Goal: Find specific page/section: Find specific page/section

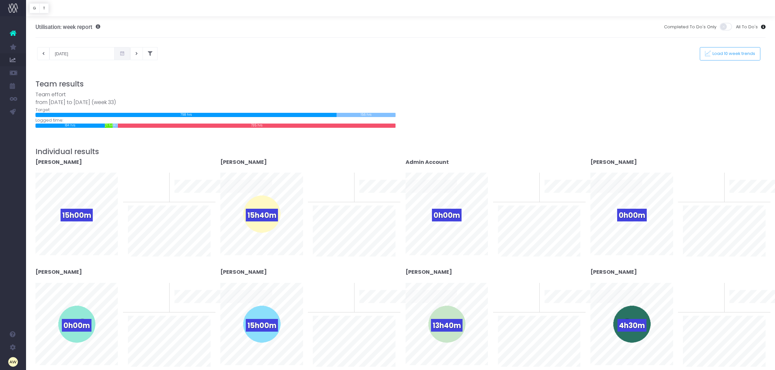
scroll to position [41, 0]
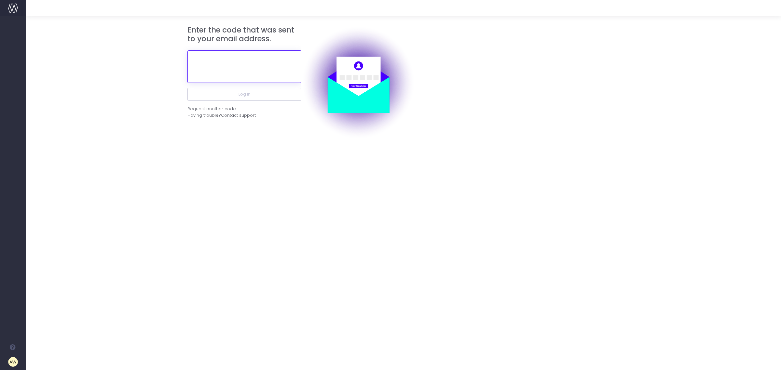
click at [264, 69] on input "text" at bounding box center [245, 66] width 114 height 33
paste input "159594"
type input "159594"
click at [258, 94] on button "Log in" at bounding box center [245, 94] width 114 height 13
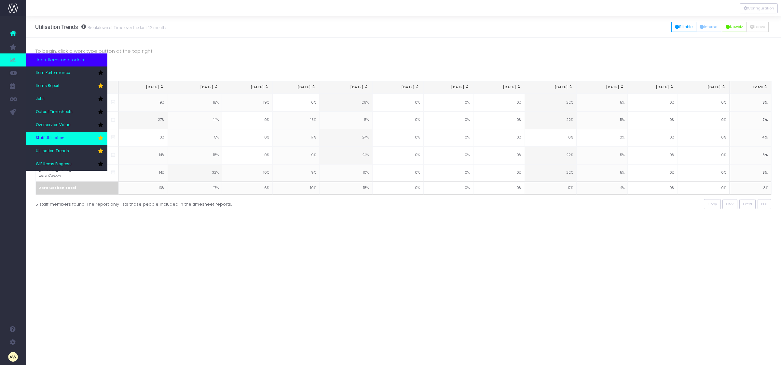
click at [65, 137] on link "Staff Utilisation" at bounding box center [66, 138] width 81 height 13
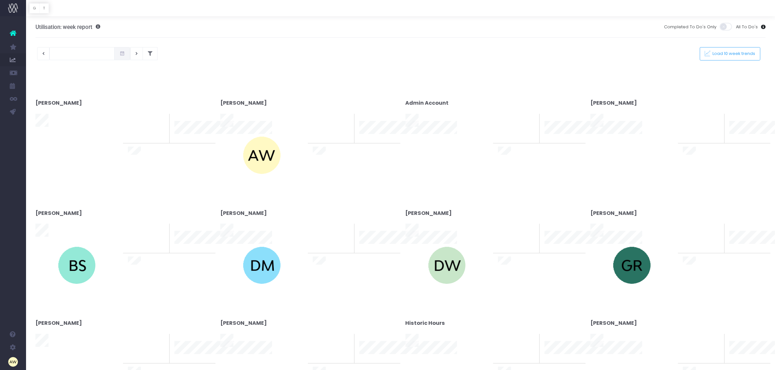
type input "[DATE]"
